Goal: Task Accomplishment & Management: Complete application form

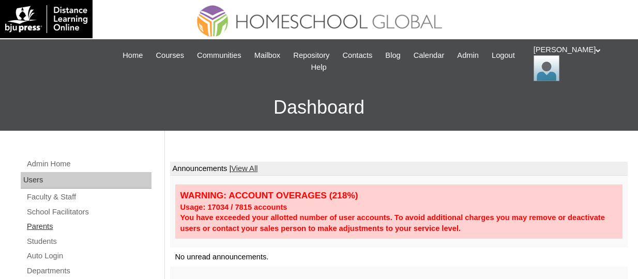
click at [41, 222] on link "Parents" at bounding box center [89, 226] width 126 height 13
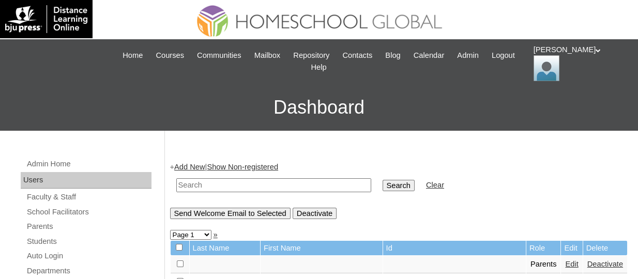
click at [197, 168] on link "Add New" at bounding box center [189, 167] width 31 height 8
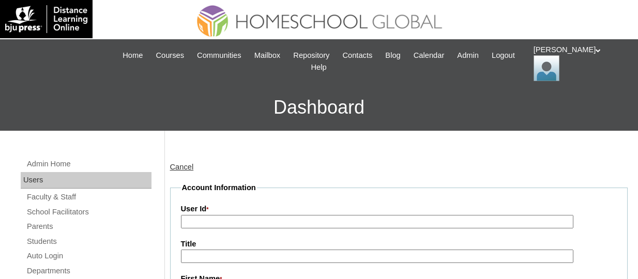
click at [233, 218] on input "User Id *" at bounding box center [377, 222] width 393 height 14
paste input "TOUCHPH2025-MHS0101968"
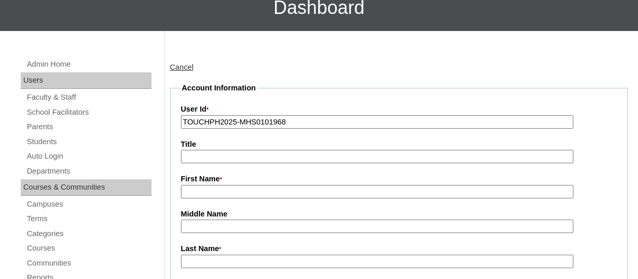
scroll to position [101, 0]
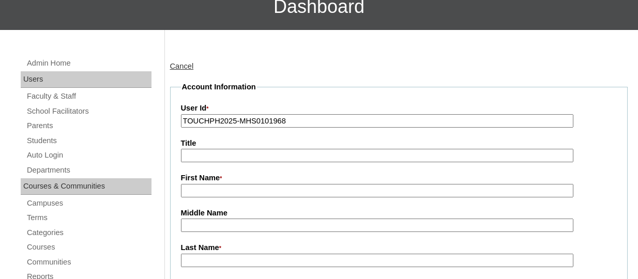
type input "TOUCHPH2025-MHS0101968"
click at [207, 187] on input "First Name *" at bounding box center [377, 191] width 393 height 14
paste input "Colin Christie"
drag, startPoint x: 250, startPoint y: 191, endPoint x: 201, endPoint y: 189, distance: 49.2
click at [201, 189] on input "Colin Christie" at bounding box center [377, 191] width 393 height 14
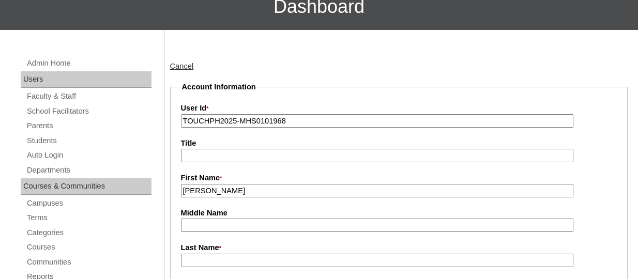
click at [201, 189] on input "Colin Christie" at bounding box center [377, 191] width 393 height 14
drag, startPoint x: 237, startPoint y: 191, endPoint x: 204, endPoint y: 190, distance: 33.1
click at [204, 190] on input "Colin Christie" at bounding box center [377, 191] width 393 height 14
type input "Colin"
click at [207, 254] on input "Last Name *" at bounding box center [377, 261] width 393 height 14
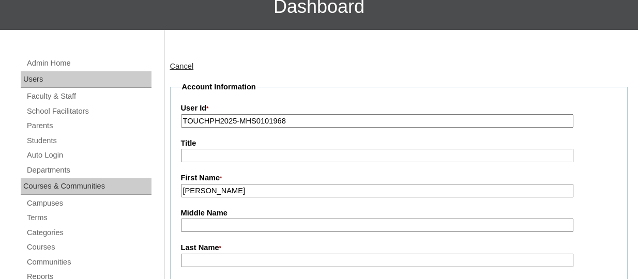
paste input "Christie"
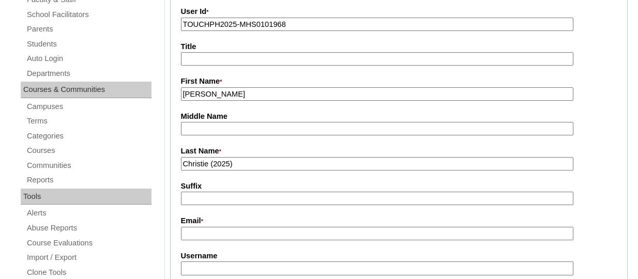
scroll to position [200, 0]
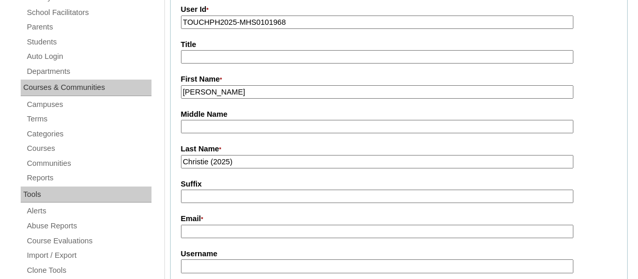
type input "Christie (2025)"
click at [211, 226] on input "Email *" at bounding box center [377, 232] width 393 height 14
paste input "cc@colinchristie.com"
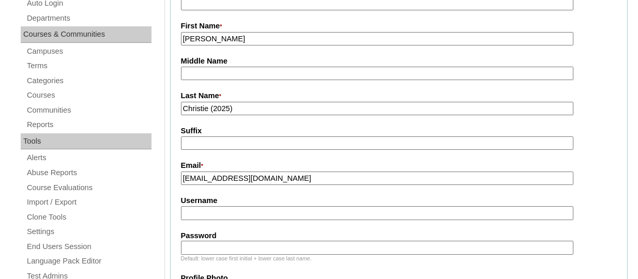
type input "cc@colinchristie.com"
click at [236, 218] on input "Username" at bounding box center [377, 213] width 393 height 14
paste input "colinchristieTQ325"
type input "colinchristieTQ325"
paste input "HG123456p"
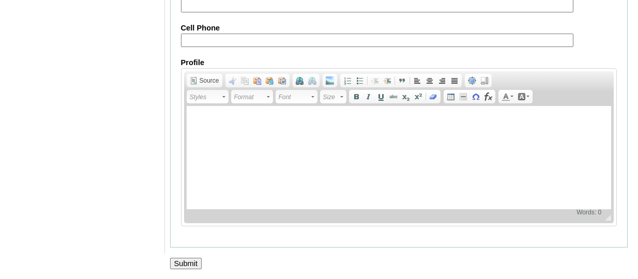
scroll to position [1132, 0]
type input "HG123456p"
click at [185, 262] on input "Submit" at bounding box center [186, 263] width 32 height 11
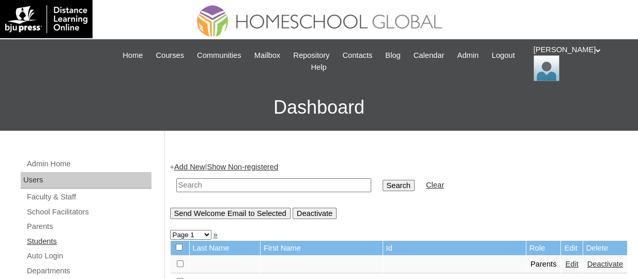
click at [44, 235] on link "Students" at bounding box center [89, 241] width 126 height 13
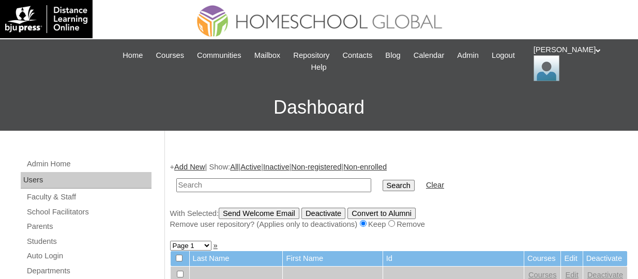
click at [196, 167] on link "Add New" at bounding box center [189, 167] width 31 height 8
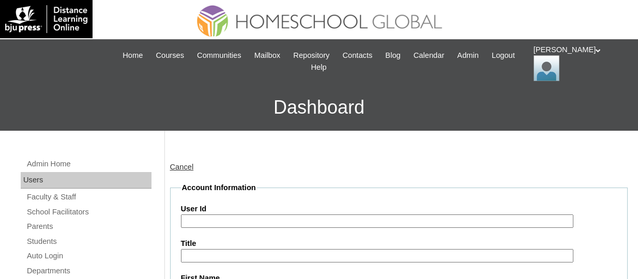
click at [250, 222] on input "User Id" at bounding box center [377, 222] width 393 height 14
paste input "TOUCHPH2025-MHS0101969"
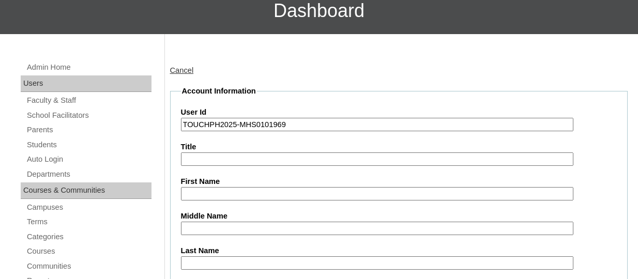
scroll to position [97, 0]
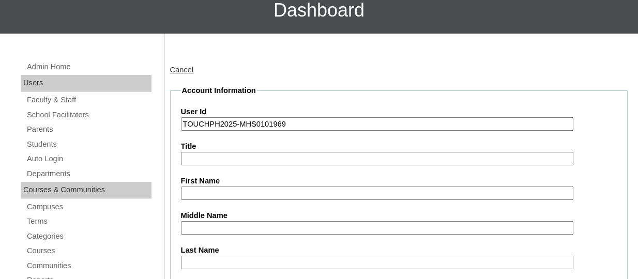
type input "TOUCHPH2025-MHS0101969"
click at [240, 193] on input "First Name" at bounding box center [377, 194] width 393 height 14
paste input "Zachary Asher Dela Rosa Christie"
click at [306, 195] on input "Zachary Asher Dela Rosa Christie" at bounding box center [377, 194] width 393 height 14
drag, startPoint x: 306, startPoint y: 195, endPoint x: 277, endPoint y: 195, distance: 29.5
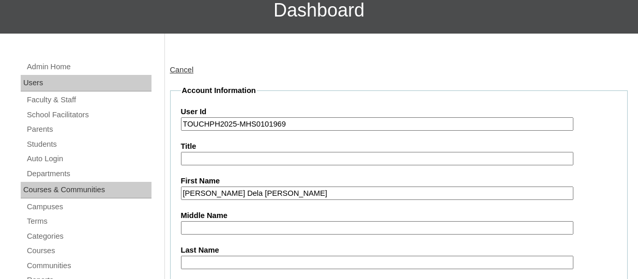
click at [277, 195] on input "Zachary Asher Dela Rosa Christie" at bounding box center [377, 194] width 393 height 14
type input "Zachary Asher Dela Rosa"
click at [212, 259] on input "Last Name" at bounding box center [377, 263] width 393 height 14
paste input "Christie"
type input "Christie"
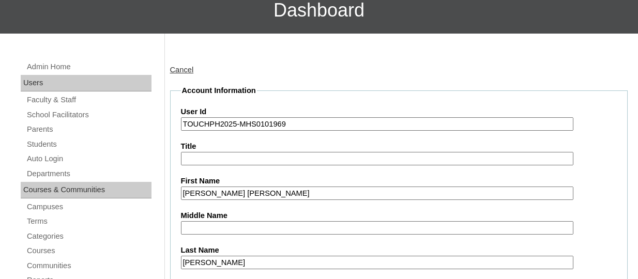
drag, startPoint x: 276, startPoint y: 193, endPoint x: 237, endPoint y: 190, distance: 38.5
click at [237, 190] on input "Zachary Asher Dela Rosa" at bounding box center [377, 194] width 393 height 14
type input "Zachary Asher"
click at [197, 230] on input "Middle Name" at bounding box center [377, 228] width 393 height 14
paste input "Dela Rosa"
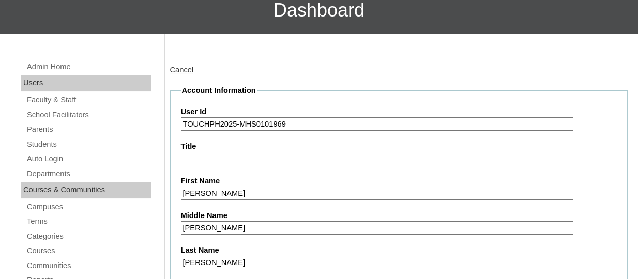
type input "Dela Rosa"
click at [272, 214] on label "Middle Name" at bounding box center [399, 216] width 437 height 11
click at [272, 221] on input "Dela Rosa" at bounding box center [377, 228] width 393 height 14
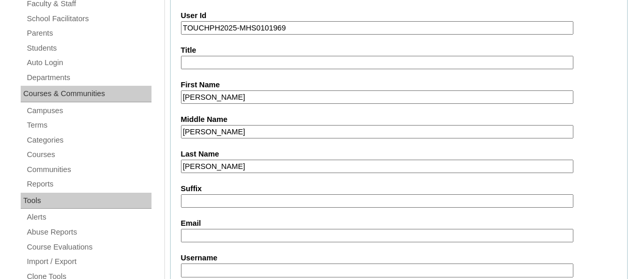
scroll to position [197, 0]
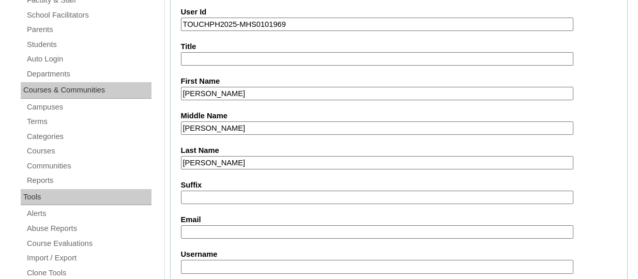
click at [220, 231] on input "Email" at bounding box center [377, 233] width 393 height 14
type input "v"
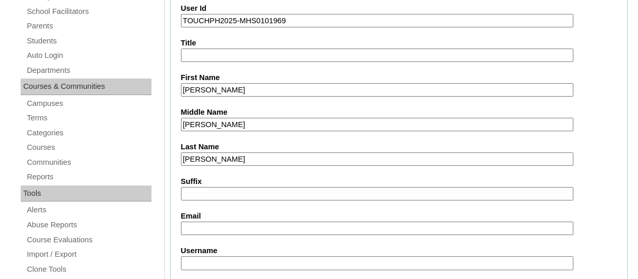
paste input "cc@colinchristie.com"
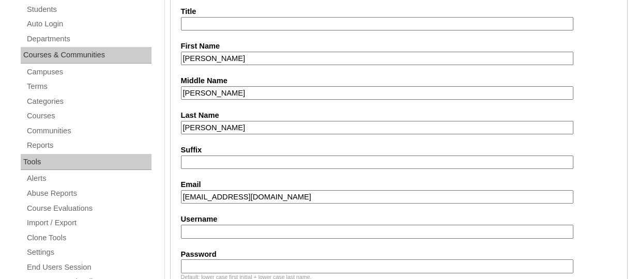
scroll to position [254, 0]
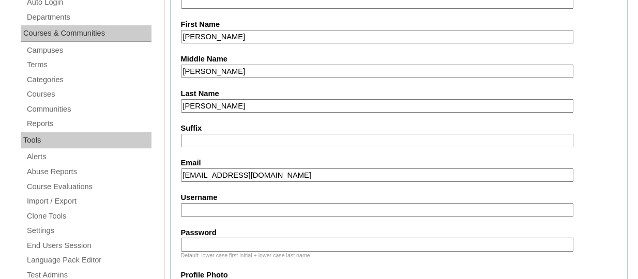
type input "cc@colinchristie.com"
click at [197, 203] on input "Username" at bounding box center [377, 210] width 393 height 14
paste input "zacharyasherchristieTQ325"
type input "zacharyasherchristieTQ325"
click at [251, 238] on input "Password" at bounding box center [377, 245] width 393 height 14
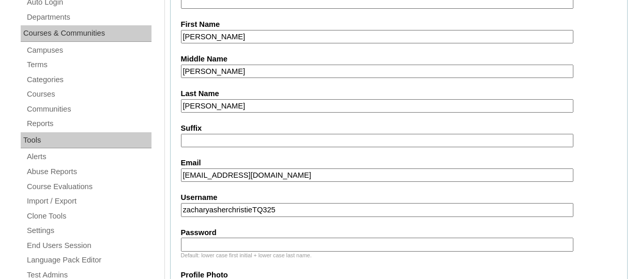
paste input "HG123456s"
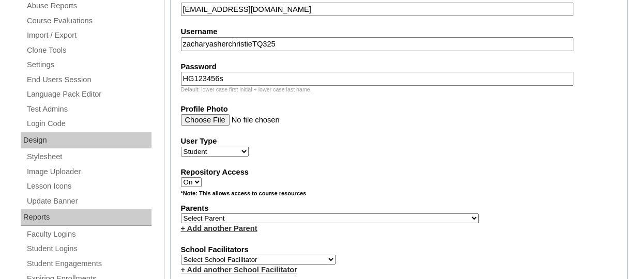
scroll to position [421, 0]
type input "HG123456s"
click at [318, 219] on select "Select Parent , , , , , , , , , , , , , , , , , , , , , , , , , , , , , , , , ,…" at bounding box center [330, 218] width 298 height 10
select select "44177"
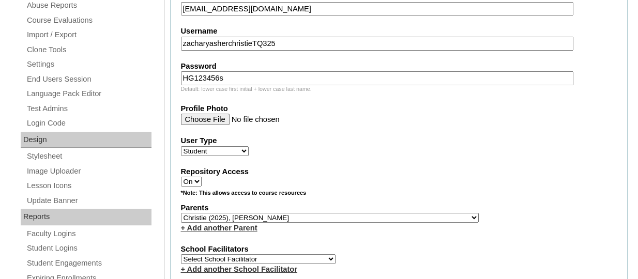
click at [181, 215] on select "Select Parent , , , , , , , , , , , , , , , , , , , , , , , , , , , , , , , , ,…" at bounding box center [330, 218] width 298 height 10
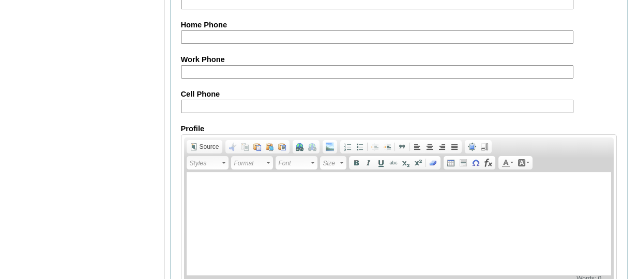
scroll to position [1319, 0]
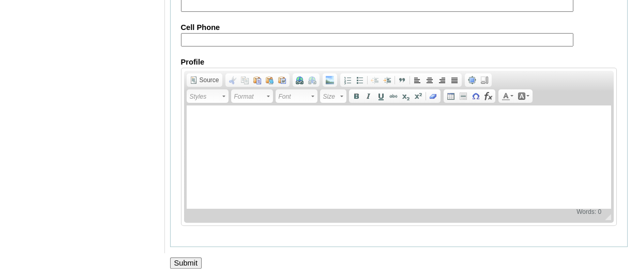
click at [181, 264] on input "Submit" at bounding box center [186, 263] width 32 height 11
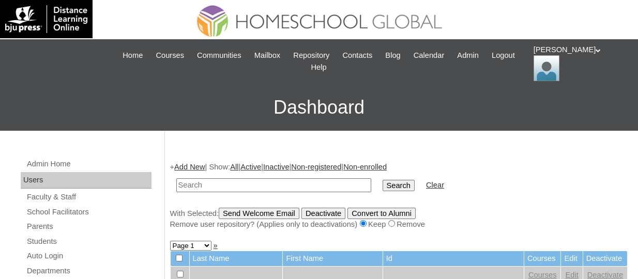
paste input "TOUCHPH2025-MHS0101969"
type input "TOUCHPH2025-MHS0101969"
click at [383, 180] on input "Search" at bounding box center [399, 185] width 32 height 11
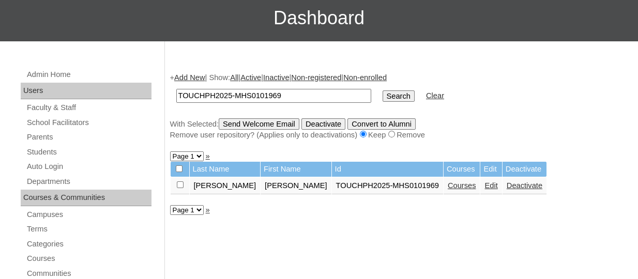
scroll to position [94, 0]
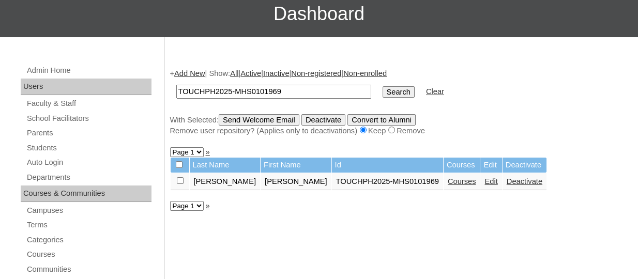
click at [448, 178] on link "Courses" at bounding box center [462, 181] width 28 height 8
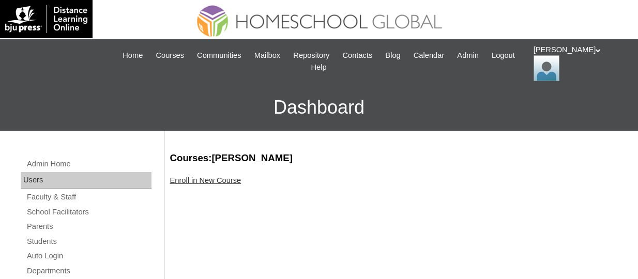
click at [201, 183] on link "Enroll in New Course" at bounding box center [205, 180] width 71 height 8
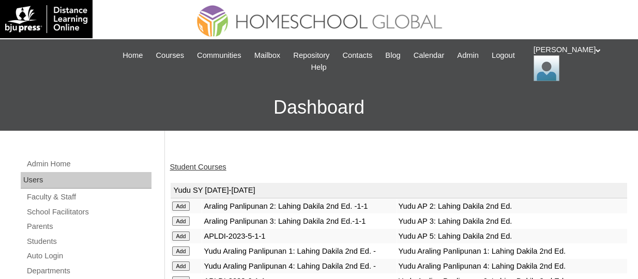
scroll to position [201, 0]
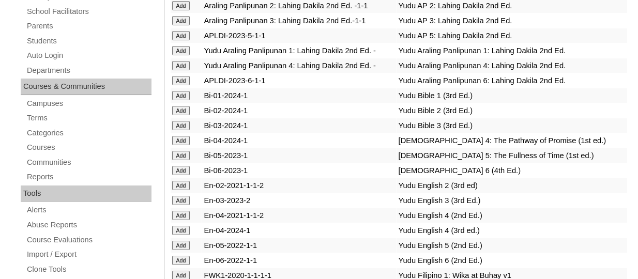
click at [186, 115] on input "Add" at bounding box center [181, 110] width 18 height 9
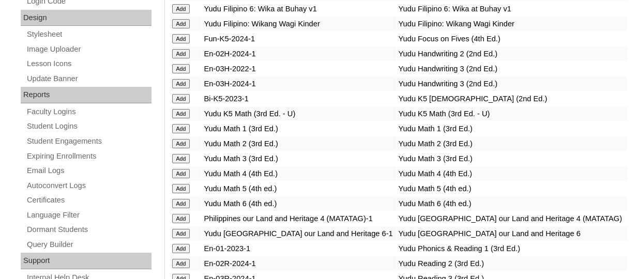
scroll to position [290, 0]
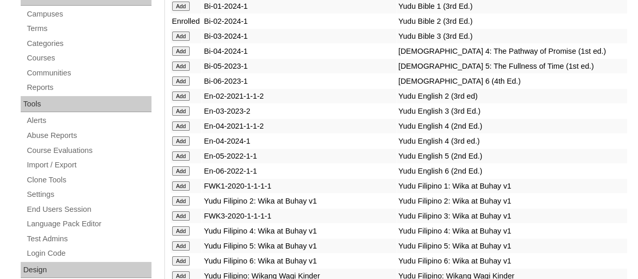
click at [180, 101] on input "Add" at bounding box center [181, 96] width 18 height 9
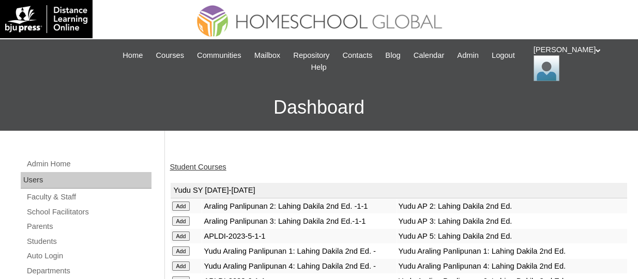
scroll to position [559, 0]
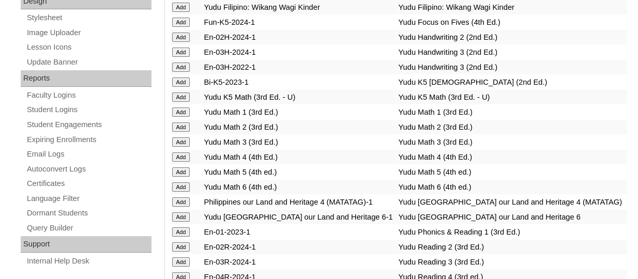
click at [185, 132] on input "Add" at bounding box center [181, 127] width 18 height 9
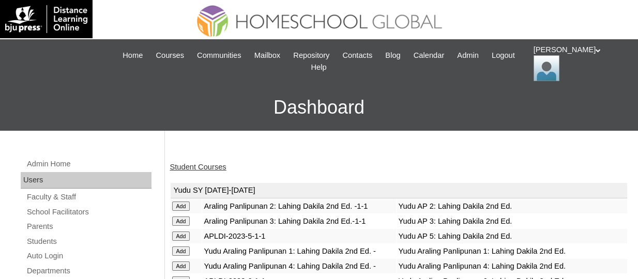
scroll to position [706, 0]
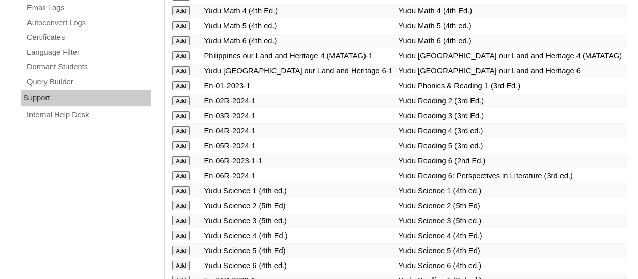
click at [186, 106] on input "Add" at bounding box center [181, 100] width 18 height 9
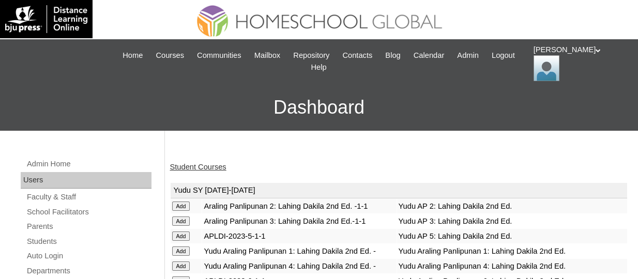
scroll to position [810, 0]
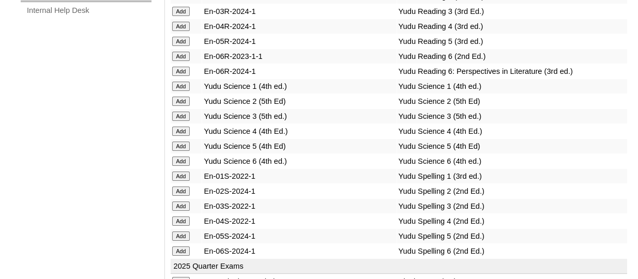
click at [181, 106] on input "Add" at bounding box center [181, 101] width 18 height 9
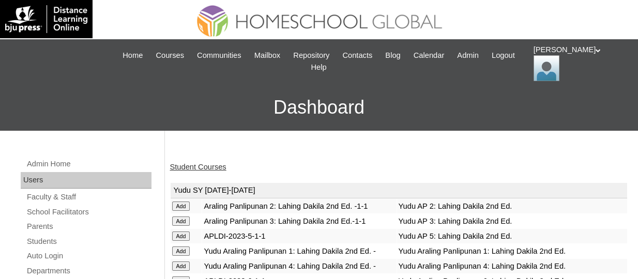
scroll to position [900, 0]
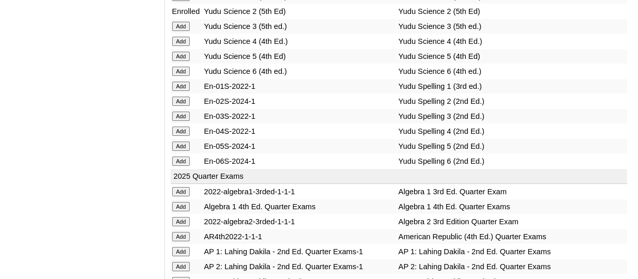
click at [185, 106] on input "Add" at bounding box center [181, 101] width 18 height 9
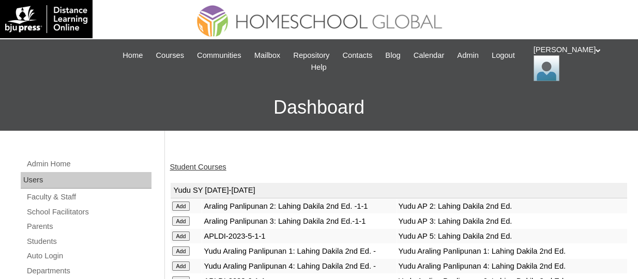
scroll to position [500, 0]
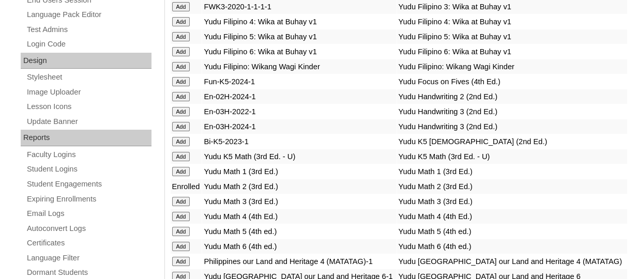
click at [185, 101] on input "Add" at bounding box center [181, 96] width 18 height 9
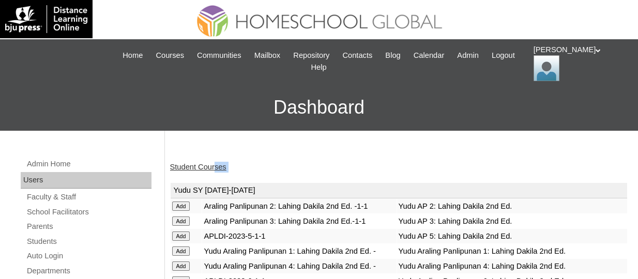
click at [218, 171] on link "Student Courses" at bounding box center [198, 167] width 56 height 8
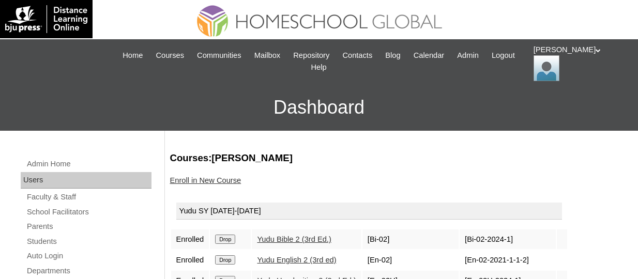
scroll to position [138, 0]
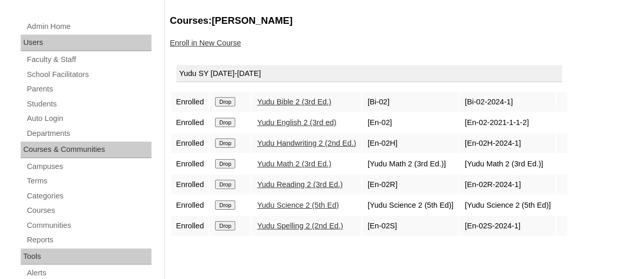
click at [195, 40] on link "Enroll in New Course" at bounding box center [205, 43] width 71 height 8
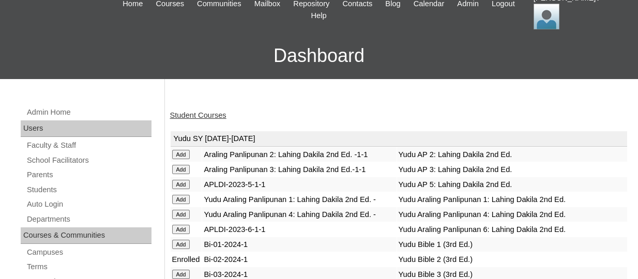
scroll to position [54, 0]
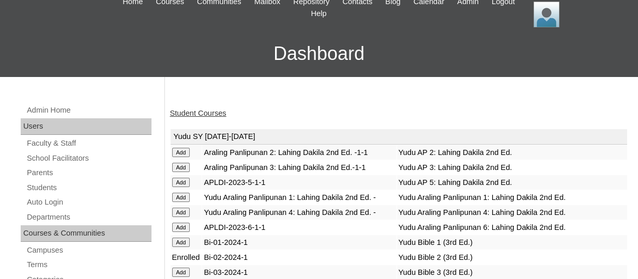
click at [180, 155] on input "Add" at bounding box center [181, 152] width 18 height 9
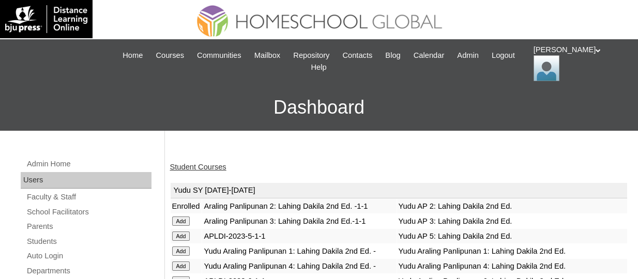
scroll to position [380, 0]
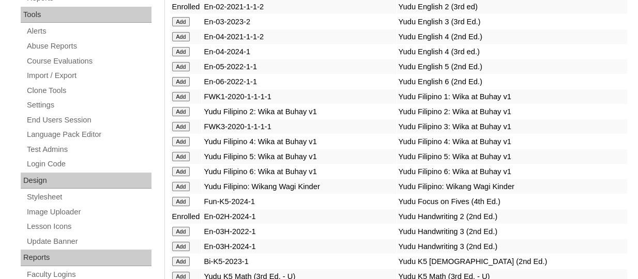
click at [180, 116] on input "Add" at bounding box center [181, 111] width 18 height 9
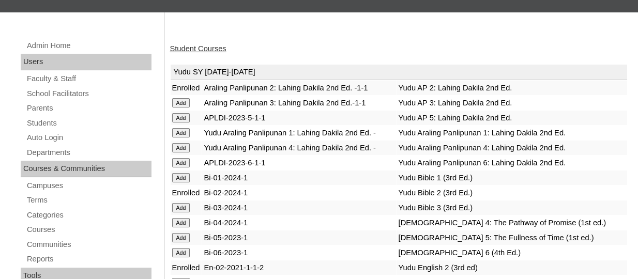
scroll to position [119, 0]
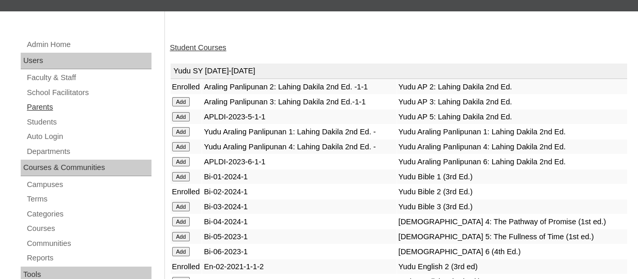
click at [39, 107] on link "Parents" at bounding box center [89, 107] width 126 height 13
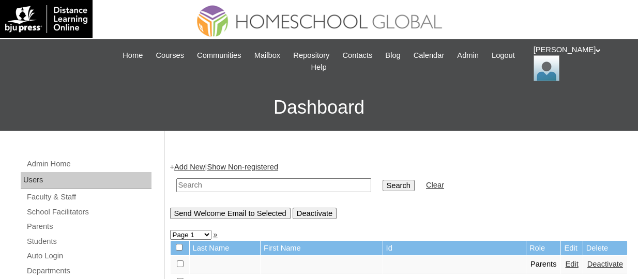
click at [187, 166] on link "Add New" at bounding box center [189, 167] width 31 height 8
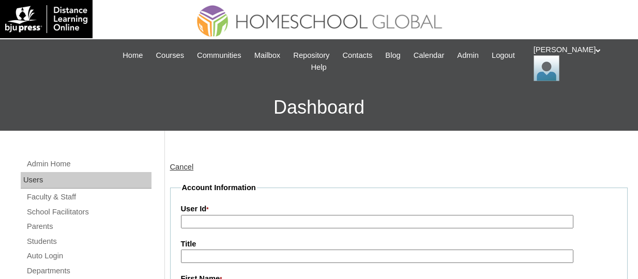
click at [229, 224] on input "User Id *" at bounding box center [377, 222] width 393 height 14
paste input "TOUCHPH2025-MHS0101970"
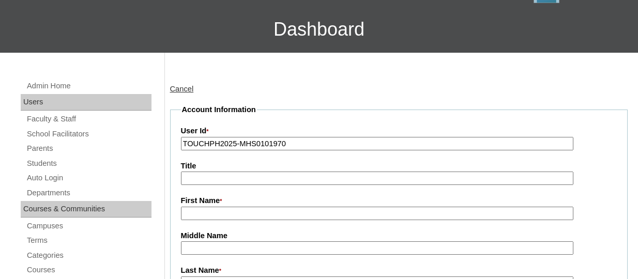
scroll to position [84, 0]
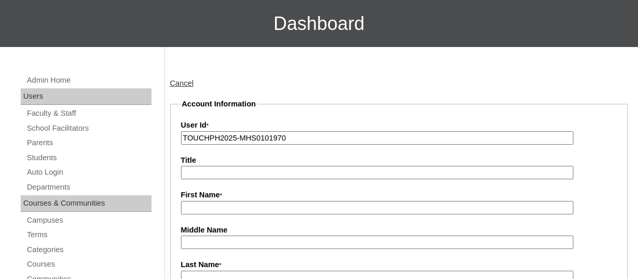
type input "TOUCHPH2025-MHS0101970"
click at [199, 209] on input "First Name *" at bounding box center [377, 208] width 393 height 14
paste input "TOUCHPH2025-MHS0101970"
type input "TOUCHPH2025-MHS0101970"
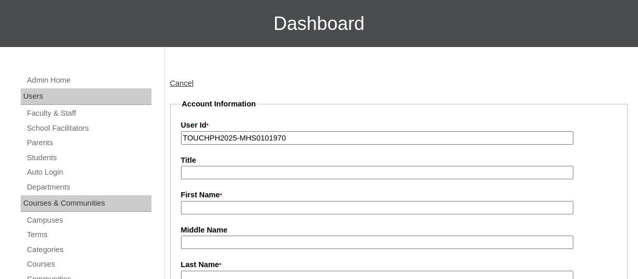
paste input "Arcyllin [PERSON_NAME]"
drag, startPoint x: 247, startPoint y: 206, endPoint x: 211, endPoint y: 204, distance: 35.8
click at [211, 204] on input "Arcyllin Esguerra" at bounding box center [377, 208] width 393 height 14
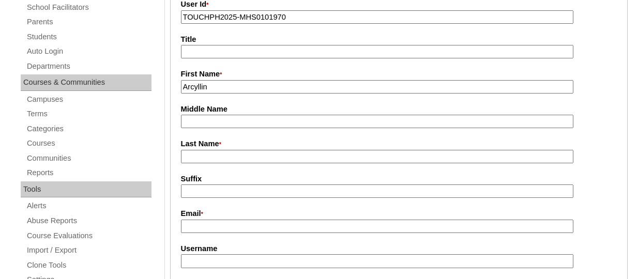
scroll to position [205, 0]
type input "Arcyllin"
click at [196, 152] on input "Last Name *" at bounding box center [377, 157] width 393 height 14
paste input "Esguerra"
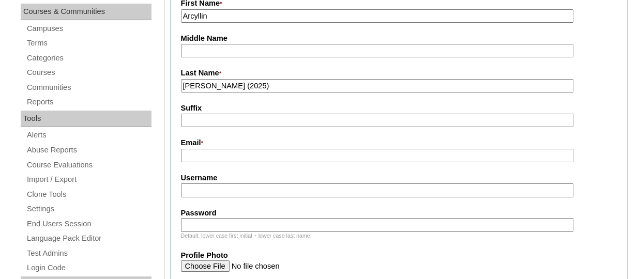
scroll to position [281, 0]
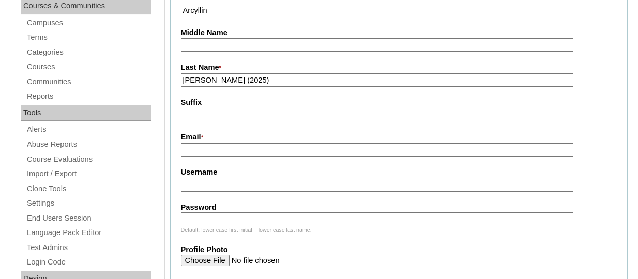
type input "Esguerra (2025)"
click at [206, 150] on input "Email *" at bounding box center [377, 150] width 393 height 14
paste input "arcyllin.esguerra@gmail.com"
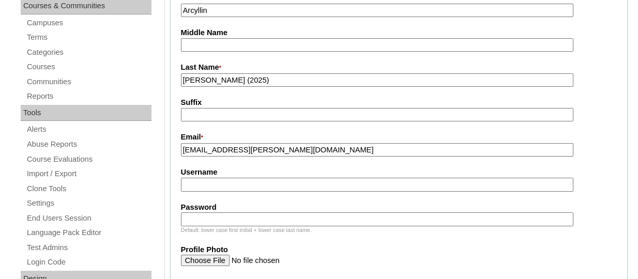
type input "arcyllin.esguerra@gmail.com"
click at [218, 180] on input "Username" at bounding box center [377, 185] width 393 height 14
click at [217, 187] on input "Username" at bounding box center [377, 185] width 393 height 14
paste input "arcyllinesguerraTQ325"
type input "arcyllinesguerraTQ325"
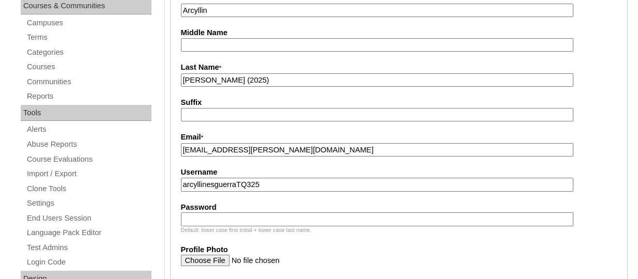
click at [208, 217] on input "Password" at bounding box center [377, 220] width 393 height 14
paste input "HG123456p"
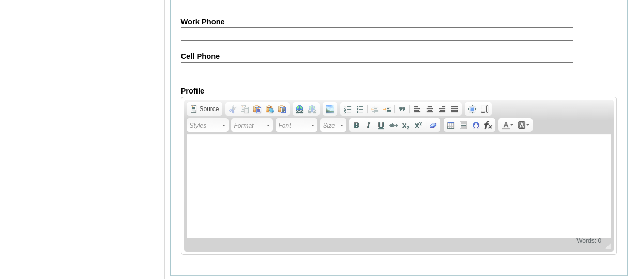
scroll to position [1132, 0]
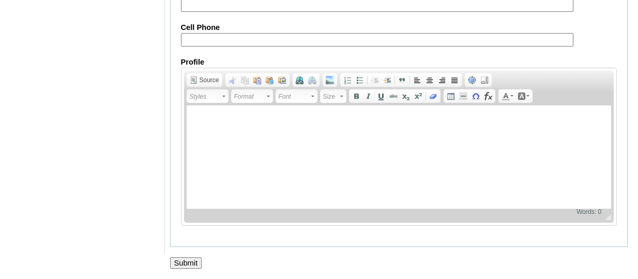
type input "HG123456p"
click at [186, 259] on input "Submit" at bounding box center [186, 263] width 32 height 11
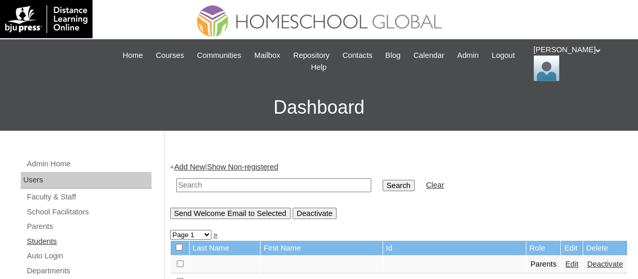
click at [34, 236] on link "Students" at bounding box center [89, 241] width 126 height 13
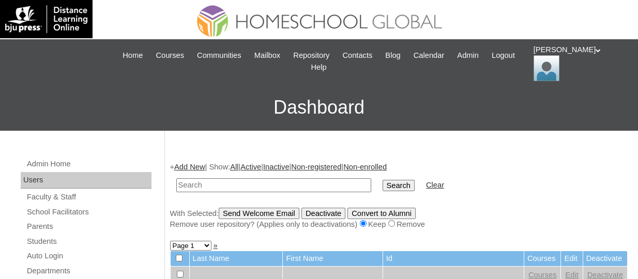
click at [200, 163] on link "Add New" at bounding box center [189, 167] width 31 height 8
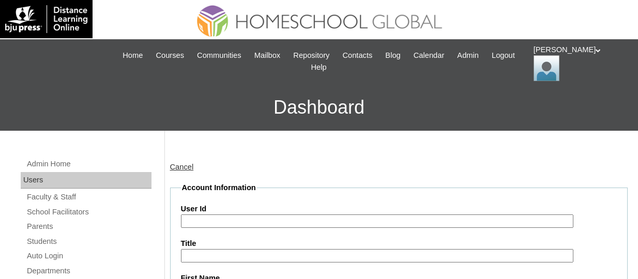
click at [216, 218] on input "User Id" at bounding box center [377, 222] width 393 height 14
paste input "TOUCHPH2025-MHS0101971"
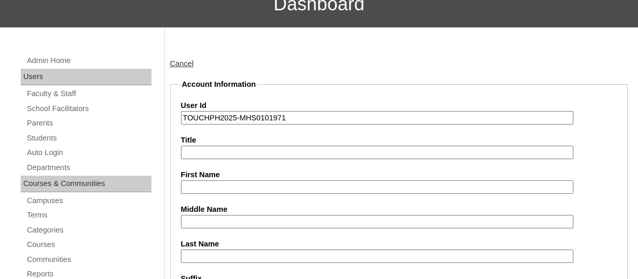
scroll to position [103, 0]
type input "TOUCHPH2025-MHS0101971"
click at [221, 182] on input "First Name" at bounding box center [377, 188] width 393 height 14
paste input "TOUCHPH2025-MHS0101971"
type input "TOUCHPH2025-MHS0101971"
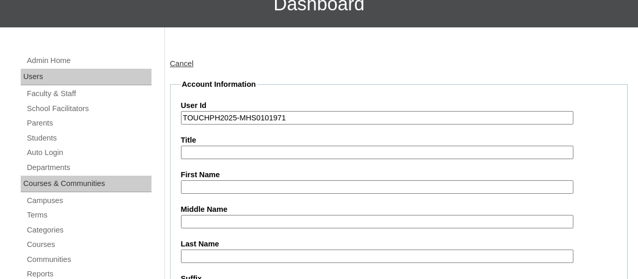
paste input "Daven Samuel Arcilla ESGUERRA"
drag, startPoint x: 308, startPoint y: 183, endPoint x: 263, endPoint y: 178, distance: 44.7
click at [263, 181] on input "Daven Samuel Arcilla ESGUERRA" at bounding box center [377, 188] width 393 height 14
type input "Daven Samuel Arcilla"
click at [193, 250] on input "Last Name" at bounding box center [377, 257] width 393 height 14
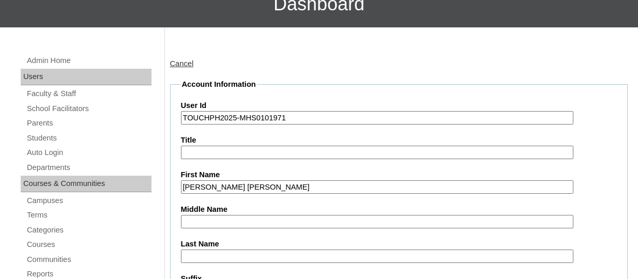
paste input "ESGUERRA"
type input "ESGUERRA"
drag, startPoint x: 271, startPoint y: 190, endPoint x: 240, endPoint y: 183, distance: 31.9
click at [240, 183] on input "Daven Samuel Arcilla" at bounding box center [377, 188] width 393 height 14
type input "Daven Samuel"
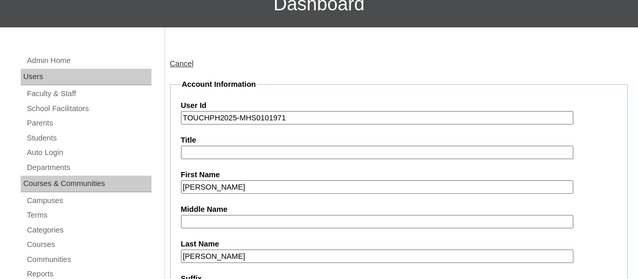
click at [198, 219] on input "Middle Name" at bounding box center [377, 222] width 393 height 14
paste input "Arcilla"
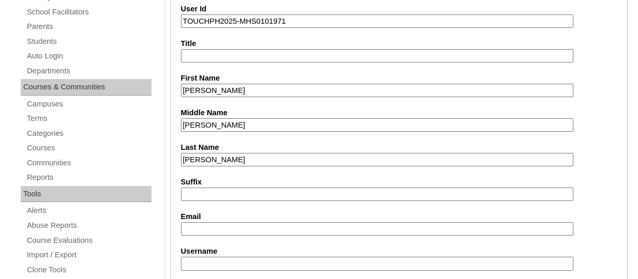
scroll to position [208, 0]
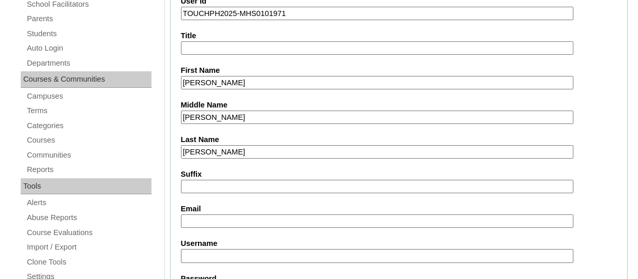
type input "Arcilla"
click at [198, 219] on input "Email" at bounding box center [377, 222] width 393 height 14
paste input "arcyllin.esguerra@gmail.com"
type input "arcyllin.esguerra@gmail.com"
click at [218, 253] on input "Username" at bounding box center [377, 256] width 393 height 14
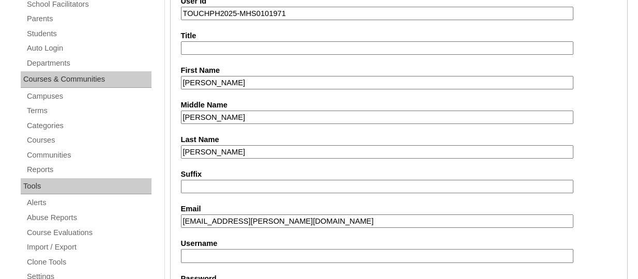
paste input "davensamuelesguerraTQ325"
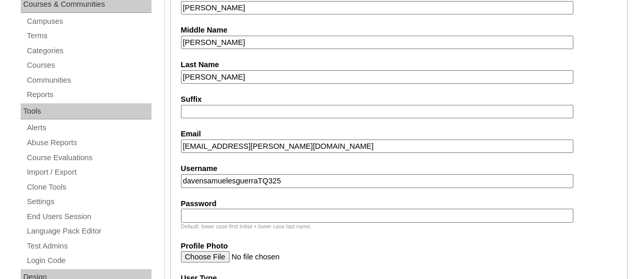
scroll to position [288, 0]
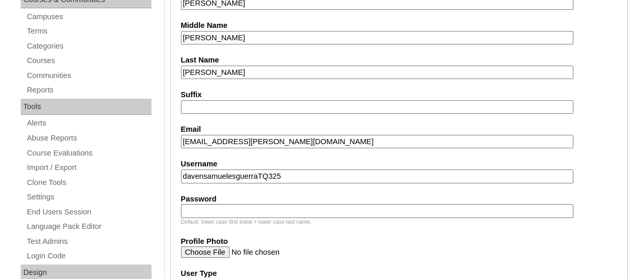
type input "davensamuelesguerraTQ325"
click at [215, 210] on input "Password" at bounding box center [377, 211] width 393 height 14
paste input "HG123456s"
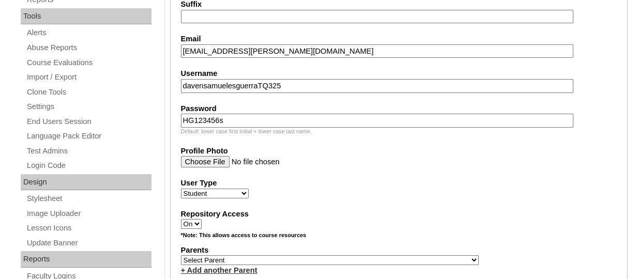
scroll to position [382, 0]
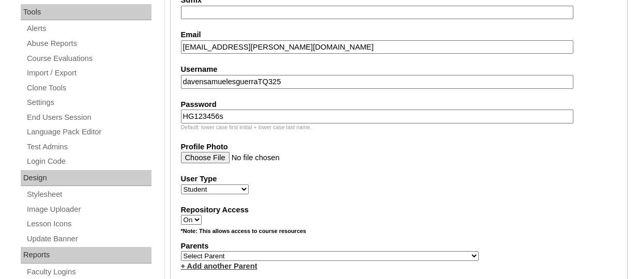
type input "HG123456s"
click at [228, 260] on select "Select Parent , , , , , , , , , , , , , , , , , , , , , , , , , , , , , , , , ,…" at bounding box center [330, 256] width 298 height 10
click at [218, 257] on select "Select Parent , , , , , , , , , , , , , , , , , , , , , , , , , , , , , , , , ,…" at bounding box center [330, 256] width 298 height 10
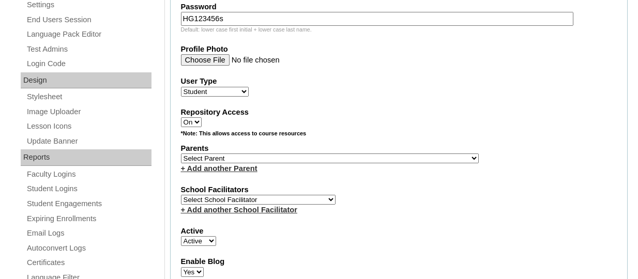
scroll to position [516, 0]
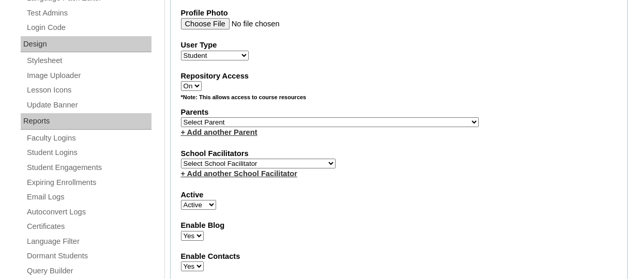
click at [298, 123] on select "Select Parent , , , , , , , , , , , , , , , , , , , , , , , , , , , , , , , , ,…" at bounding box center [330, 122] width 298 height 10
select select "44179"
click at [181, 119] on select "Select Parent , , , , , , , , , , , , , , , , , , , , , , , , , , , , , , , , ,…" at bounding box center [330, 122] width 298 height 10
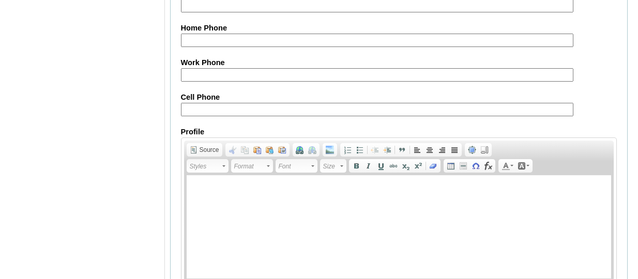
scroll to position [1319, 0]
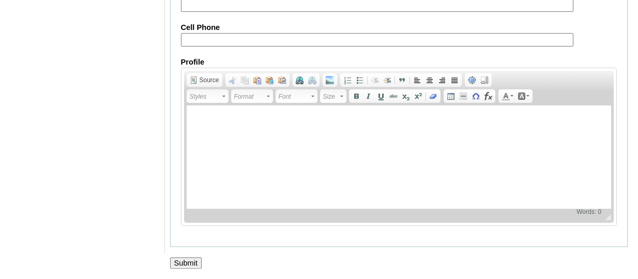
click at [189, 266] on input "Submit" at bounding box center [186, 263] width 32 height 11
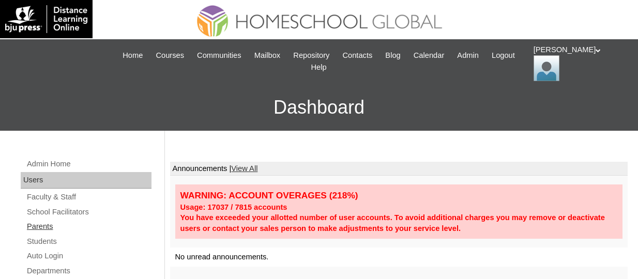
click at [48, 230] on link "Parents" at bounding box center [89, 226] width 126 height 13
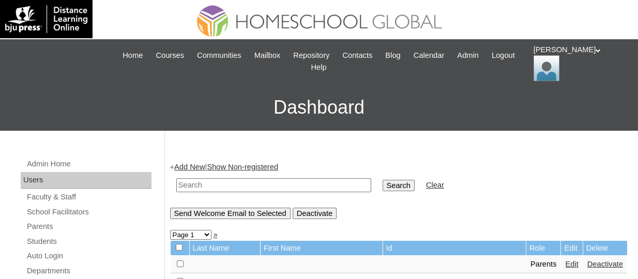
click at [306, 184] on input "text" at bounding box center [273, 185] width 195 height 14
paste input "TOUCHPH2025-MHS0101961"
type input "TOUCHPH2025-MHS0101961"
click at [383, 180] on input "Search" at bounding box center [399, 185] width 32 height 11
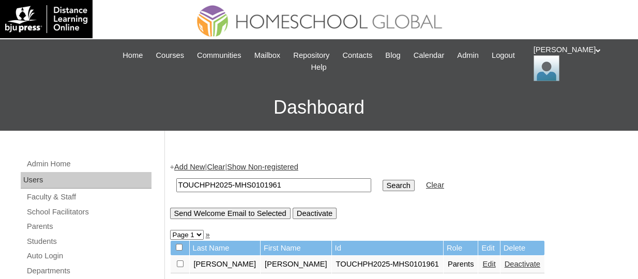
click at [483, 266] on link "Edit" at bounding box center [489, 264] width 13 height 8
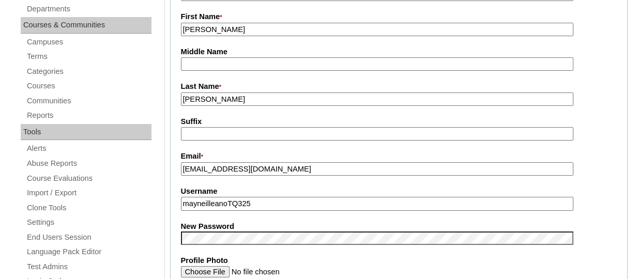
scroll to position [264, 0]
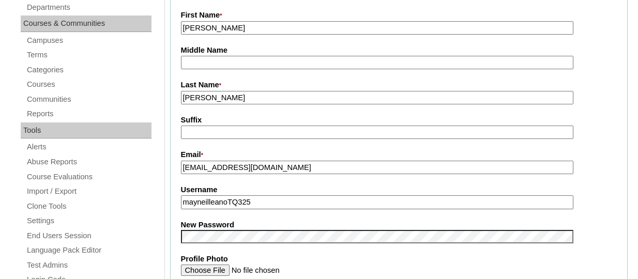
click at [280, 200] on input "mayneilleanoTQ325" at bounding box center [377, 203] width 393 height 14
paste input "[EMAIL_ADDRESS][DOMAIN_NAME]"
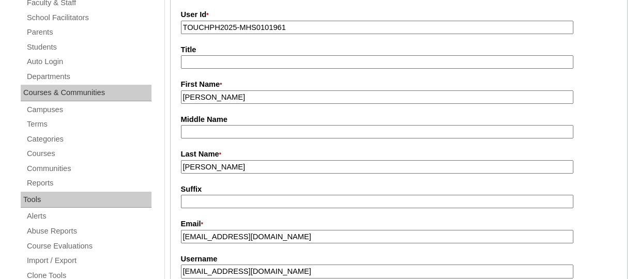
scroll to position [195, 0]
type input "barbz.rufila@yahoo.com.ph"
click at [229, 165] on input "Mendoza" at bounding box center [377, 167] width 393 height 14
type input "Mendoza"
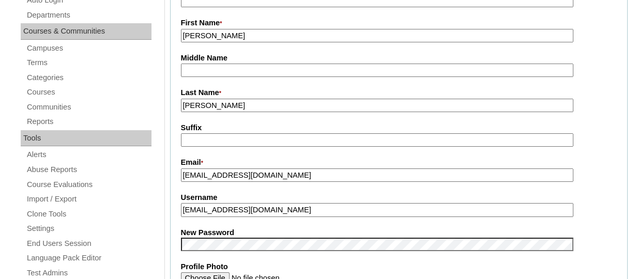
scroll to position [253, 0]
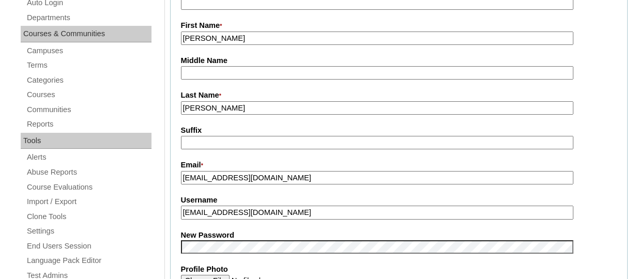
click at [298, 214] on input "barbz.rufila@yahoo.com.ph" at bounding box center [377, 213] width 393 height 14
paste input "barbararufilaTQ325"
click at [230, 210] on input "barbararufilaTQ325" at bounding box center [377, 213] width 393 height 14
type input "barbaramendozaTQ325"
click at [208, 73] on input "Middle Name" at bounding box center [377, 73] width 393 height 14
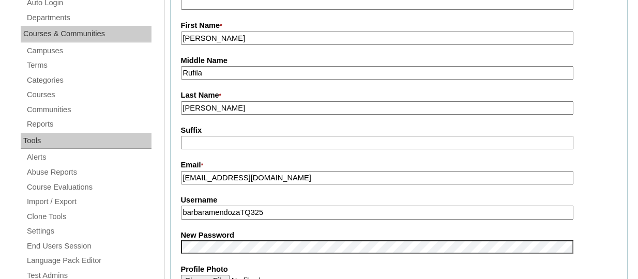
type input "Rufila"
click at [226, 105] on input "Mendoza" at bounding box center [377, 108] width 393 height 14
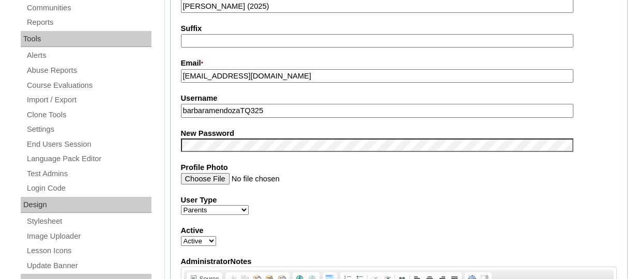
scroll to position [366, 0]
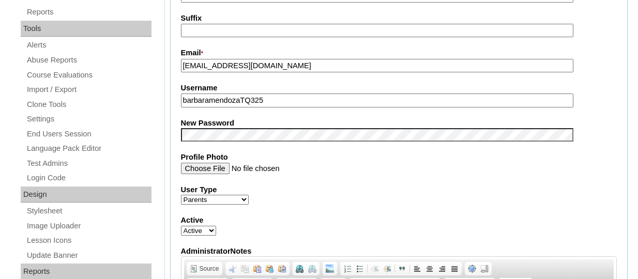
type input "Mendoza (2025)"
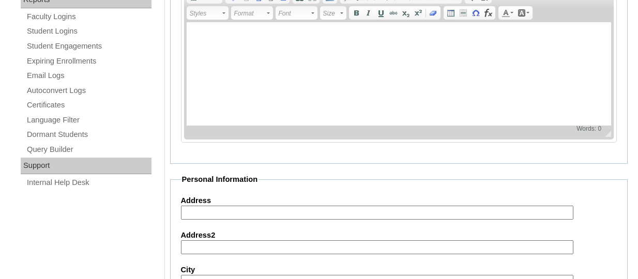
scroll to position [1092, 0]
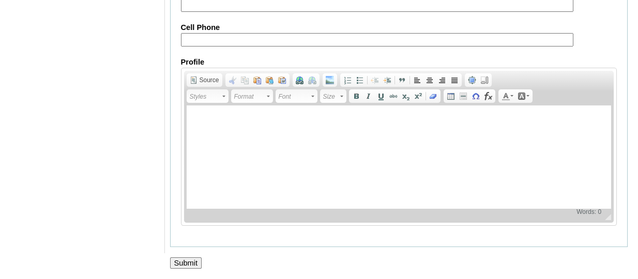
click at [190, 264] on input "Submit" at bounding box center [186, 263] width 32 height 11
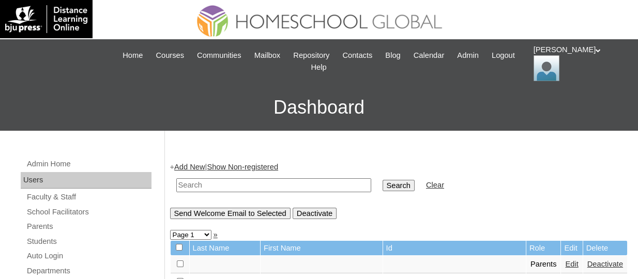
click at [235, 191] on input "text" at bounding box center [273, 185] width 195 height 14
paste input "TOUCHPH2025-MHS0101961"
type input "TOUCHPH2025-MHS0101961"
click at [383, 180] on input "Search" at bounding box center [399, 185] width 32 height 11
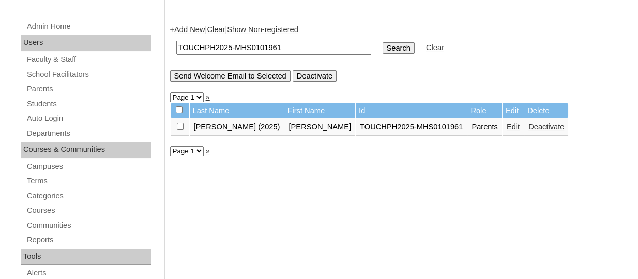
scroll to position [142, 0]
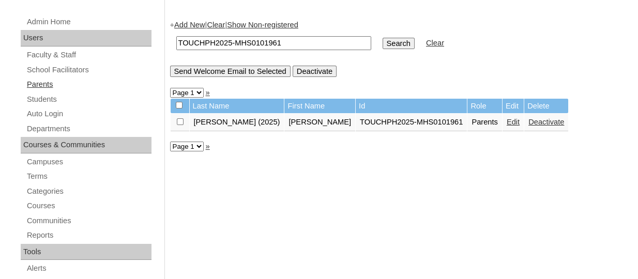
click at [44, 85] on link "Parents" at bounding box center [89, 84] width 126 height 13
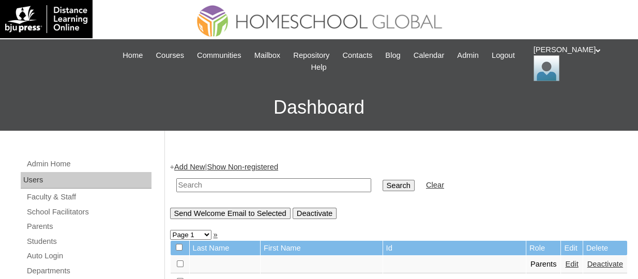
click at [186, 190] on input "text" at bounding box center [273, 185] width 195 height 14
paste input "TOUCHPH2025-MHS0101970"
type input "TOUCHPH2025-MHS0101970"
click at [383, 180] on input "Search" at bounding box center [399, 185] width 32 height 11
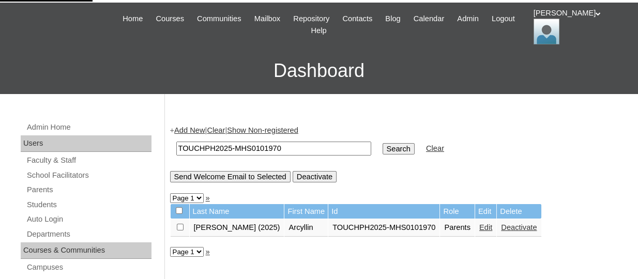
scroll to position [40, 0]
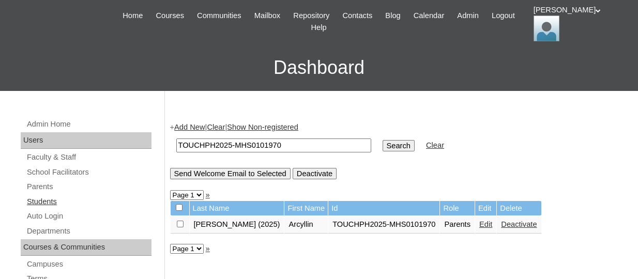
click at [48, 204] on link "Students" at bounding box center [89, 202] width 126 height 13
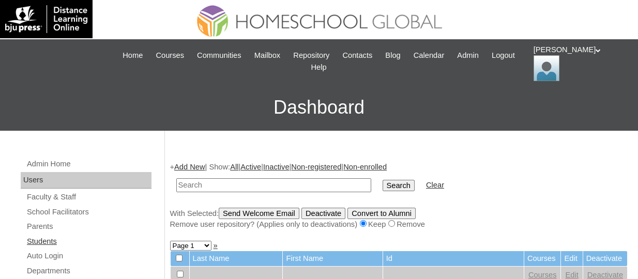
click at [44, 237] on link "Students" at bounding box center [89, 241] width 126 height 13
paste input "TOUCHPH2025-MHS0101971"
type input "TOUCHPH2025-MHS0101971"
click at [383, 180] on input "Search" at bounding box center [399, 185] width 32 height 11
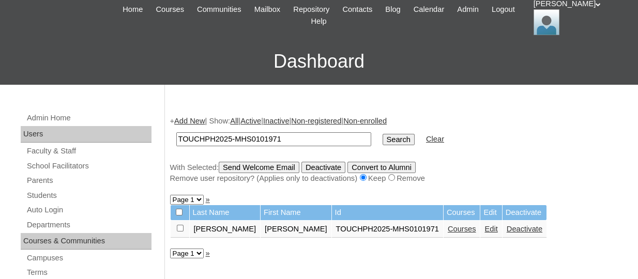
scroll to position [47, 0]
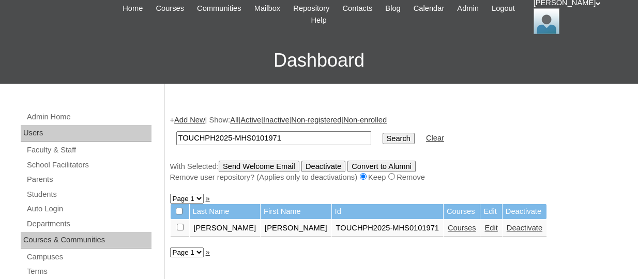
click at [448, 232] on link "Courses" at bounding box center [462, 228] width 28 height 8
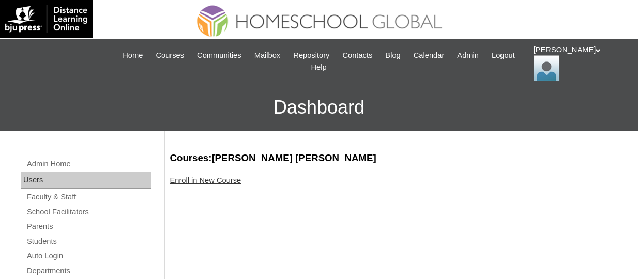
click at [215, 184] on link "Enroll in New Course" at bounding box center [205, 180] width 71 height 8
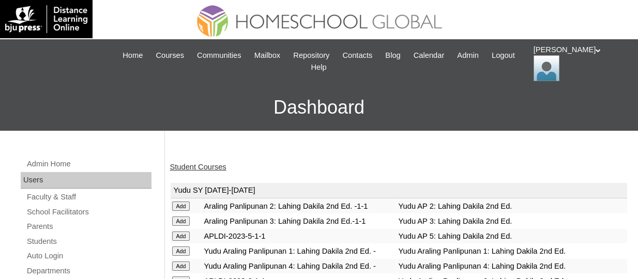
scroll to position [201, 0]
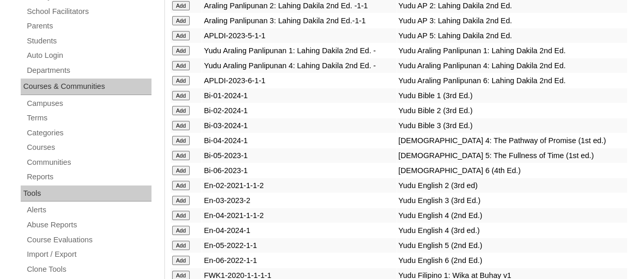
click at [188, 160] on input "Add" at bounding box center [181, 155] width 18 height 9
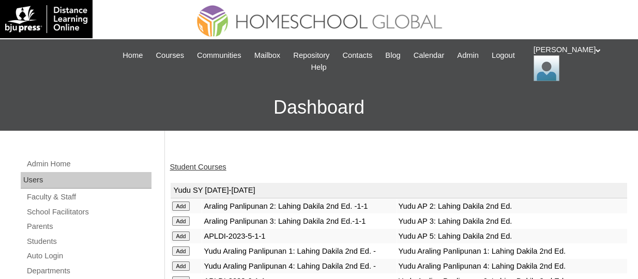
scroll to position [290, 0]
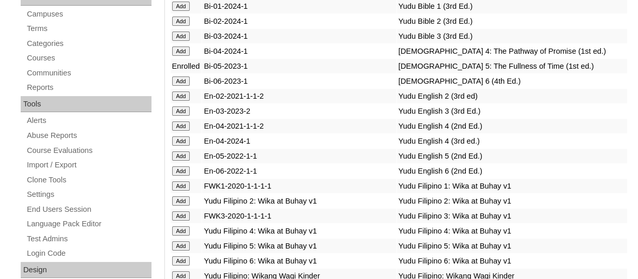
click at [181, 161] on input "Add" at bounding box center [181, 156] width 18 height 9
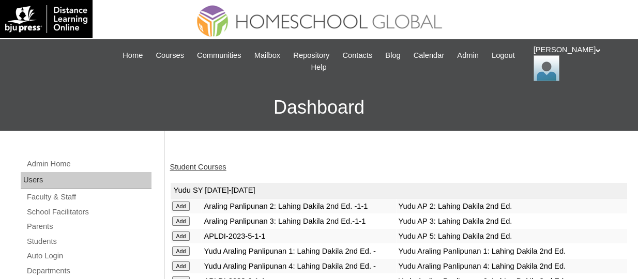
scroll to position [559, 0]
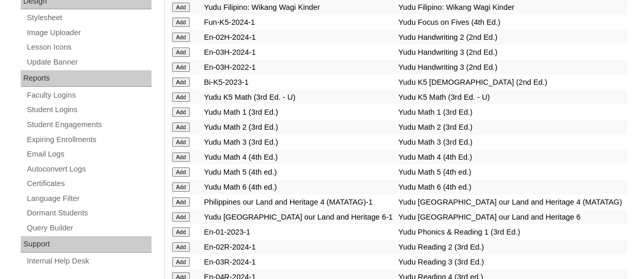
click at [177, 177] on input "Add" at bounding box center [181, 172] width 18 height 9
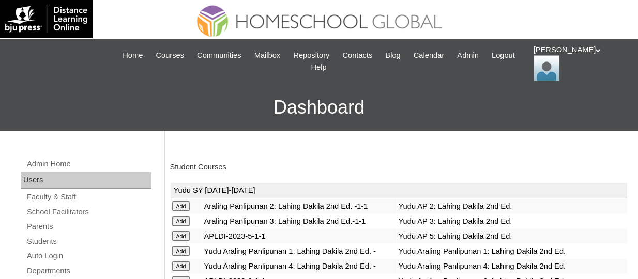
scroll to position [706, 0]
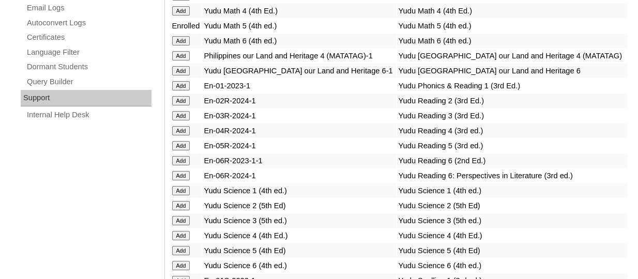
click at [185, 151] on input "Add" at bounding box center [181, 145] width 18 height 9
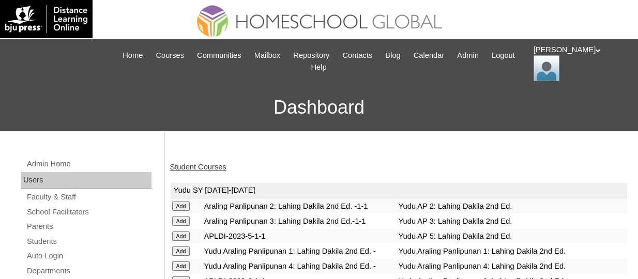
scroll to position [810, 0]
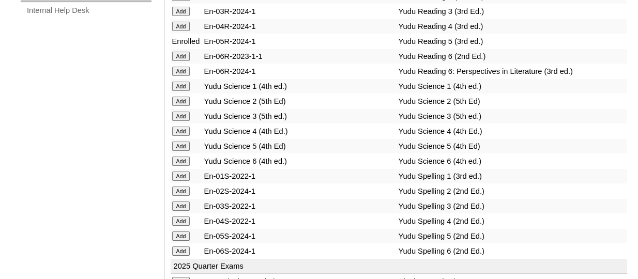
click at [186, 151] on input "Add" at bounding box center [181, 146] width 18 height 9
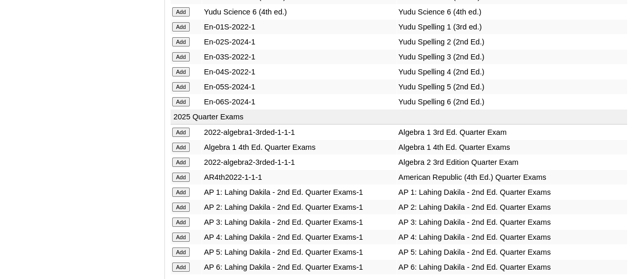
click at [185, 92] on input "Add" at bounding box center [181, 86] width 18 height 9
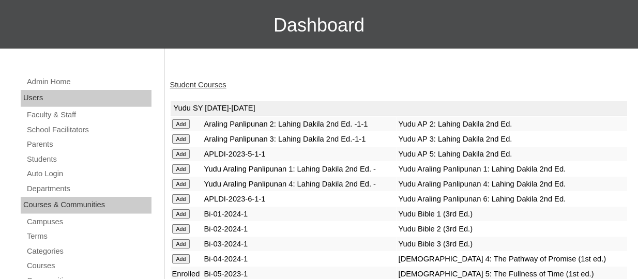
scroll to position [83, 0]
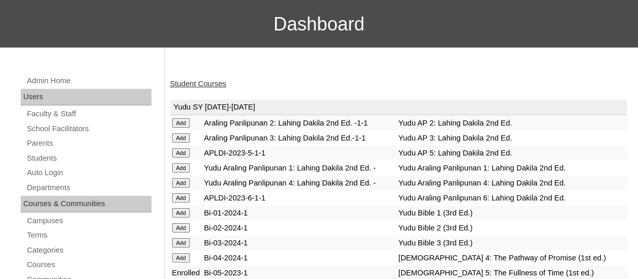
click at [188, 158] on input "Add" at bounding box center [181, 152] width 18 height 9
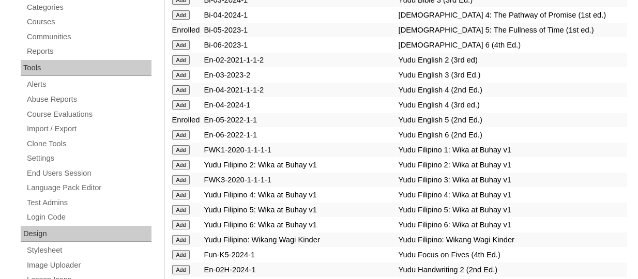
scroll to position [327, 0]
click at [185, 214] on input "Add" at bounding box center [181, 209] width 18 height 9
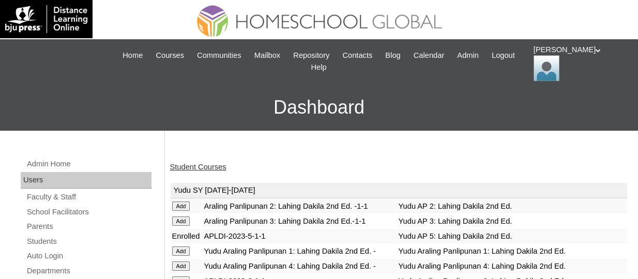
click at [207, 165] on link "Student Courses" at bounding box center [198, 167] width 56 height 8
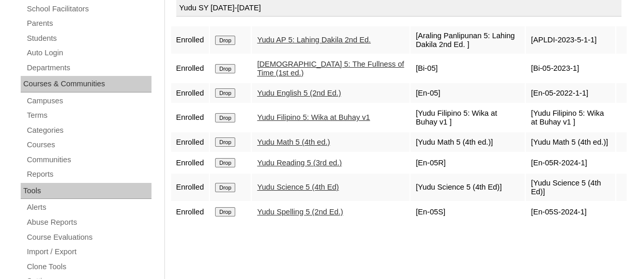
scroll to position [204, 0]
